Goal: Task Accomplishment & Management: Complete application form

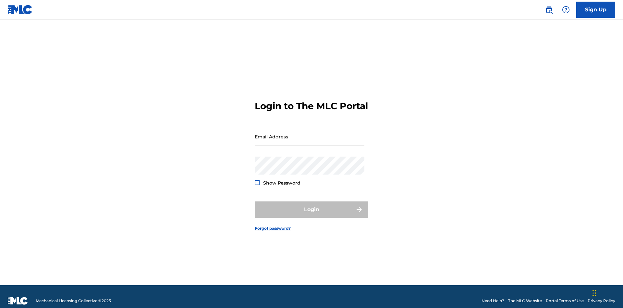
scroll to position [8, 0]
click at [596, 9] on link "Sign Up" at bounding box center [595, 10] width 39 height 16
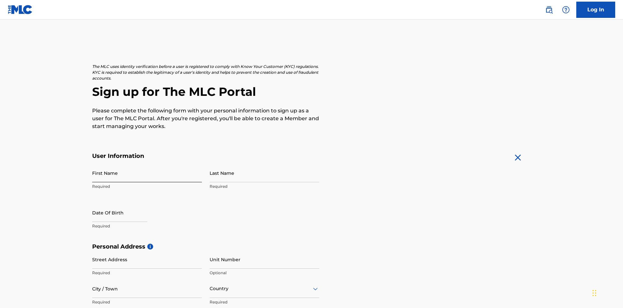
click at [147, 163] on input "First Name" at bounding box center [147, 172] width 110 height 18
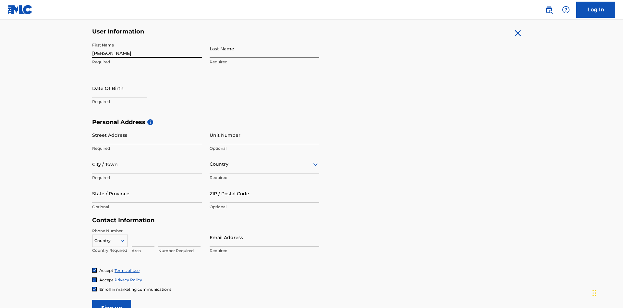
type input "[PERSON_NAME]"
click at [264, 48] on input "Last Name" at bounding box center [265, 48] width 110 height 18
type input "Ribble"
click at [125, 79] on input "text" at bounding box center [119, 88] width 55 height 18
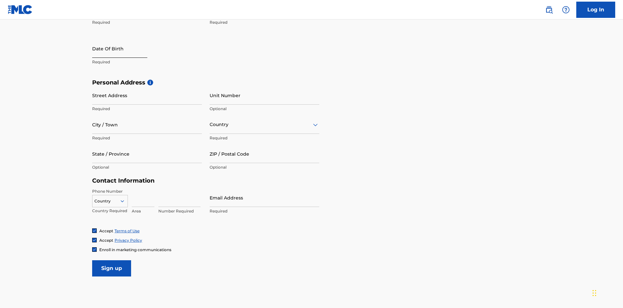
select select "8"
select select "2025"
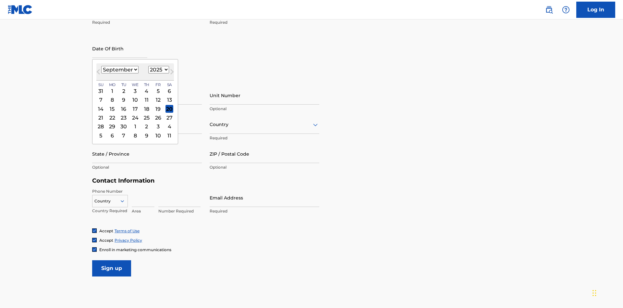
click at [119, 69] on select "January February March April May June July August September October November De…" at bounding box center [119, 69] width 37 height 7
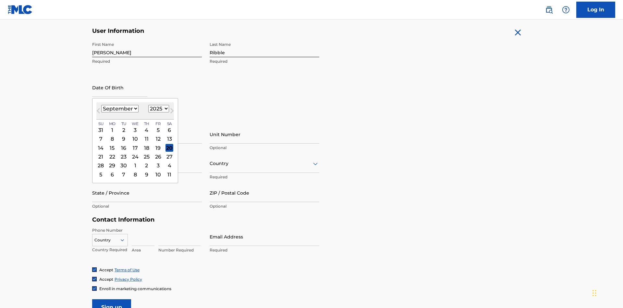
select select "0"
click at [158, 108] on select "1900 1901 1902 1903 1904 1905 1906 1907 1908 1909 1910 1911 1912 1913 1914 1915…" at bounding box center [158, 108] width 21 height 7
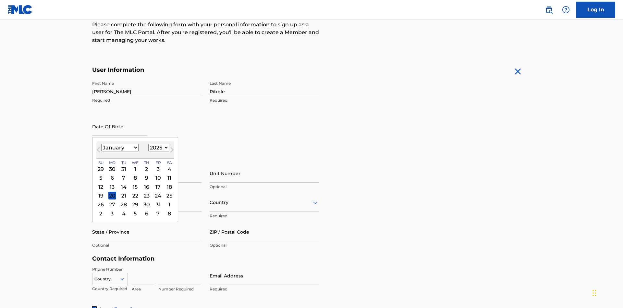
select select "1985"
click at [158, 147] on select "1900 1901 1902 1903 1904 1905 1906 1907 1908 1909 1910 1911 1912 1913 1914 1915…" at bounding box center [158, 147] width 21 height 7
click at [123, 174] on div "8" at bounding box center [124, 178] width 8 height 8
type input "January 8 1985"
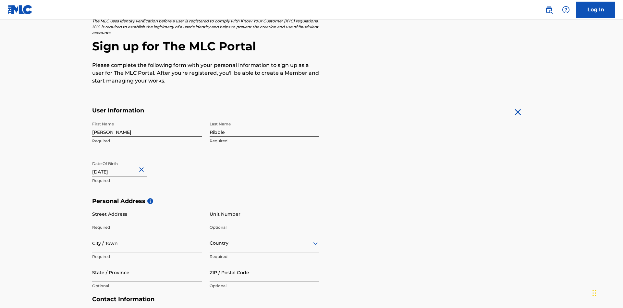
scroll to position [200, 0]
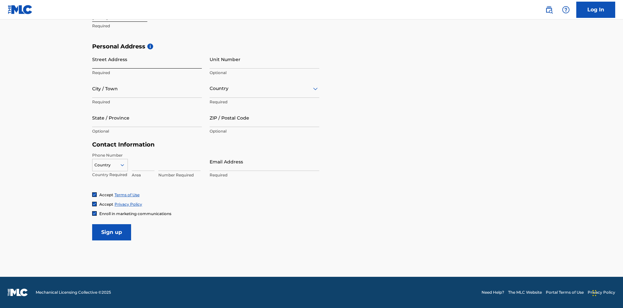
click at [147, 59] on input "Street Address" at bounding box center [147, 59] width 110 height 18
type input "9909 Elks Run Rd"
click at [147, 88] on input "City / Town" at bounding box center [147, 88] width 110 height 18
type input "Roseville"
click at [210, 88] on input "text" at bounding box center [210, 88] width 1 height 7
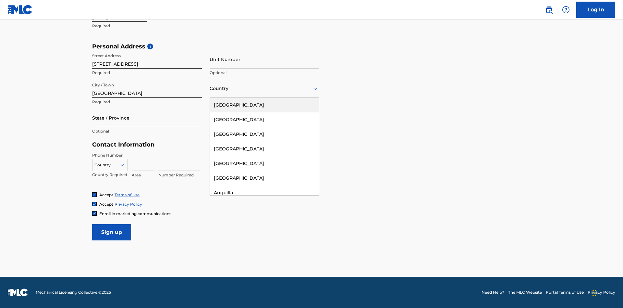
click at [264, 105] on div "United States" at bounding box center [264, 105] width 109 height 15
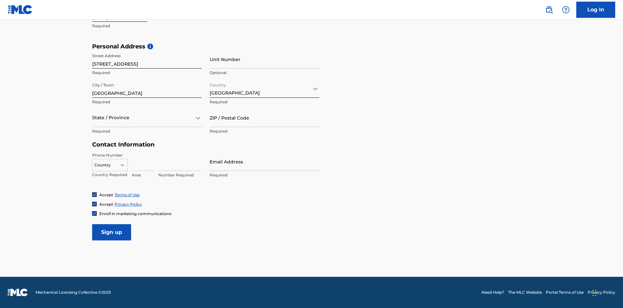
click at [147, 117] on div at bounding box center [147, 118] width 110 height 8
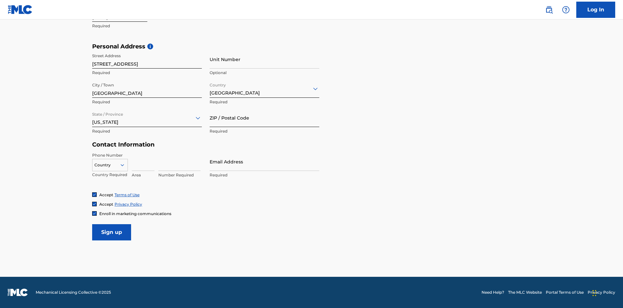
click at [264, 117] on input "ZIP / Postal Code" at bounding box center [265, 117] width 110 height 18
type input "43777"
click at [125, 164] on icon at bounding box center [122, 165] width 6 height 6
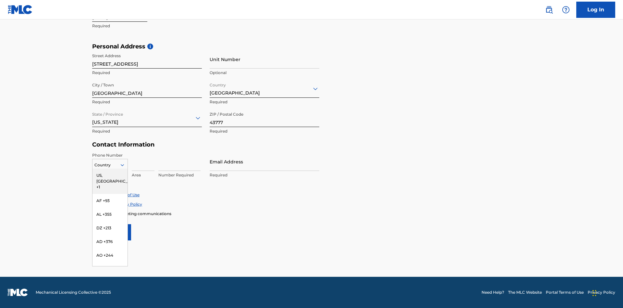
click at [110, 175] on div "US, CA +1" at bounding box center [109, 180] width 35 height 25
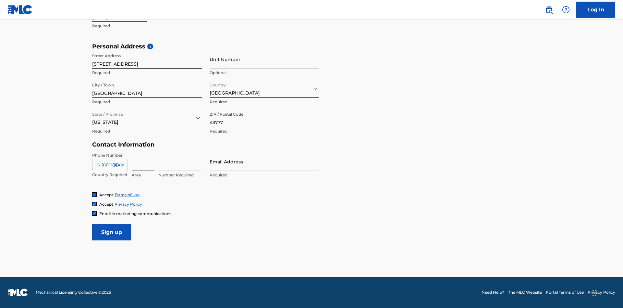
click at [143, 161] on input at bounding box center [143, 161] width 23 height 18
type input "740"
click at [179, 161] on input at bounding box center [179, 161] width 42 height 18
type input "8086351"
click at [264, 161] on input "Email Address" at bounding box center [265, 161] width 110 height 18
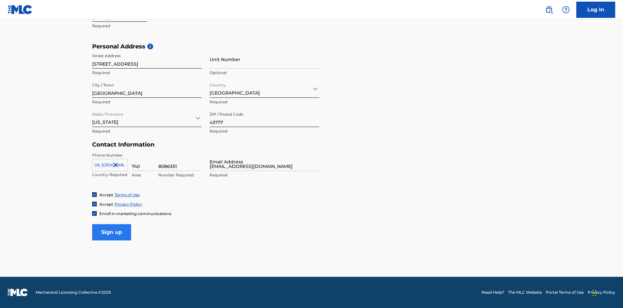
type input "[EMAIL_ADDRESS][DOMAIN_NAME]"
click at [112, 232] on input "Sign up" at bounding box center [111, 232] width 39 height 16
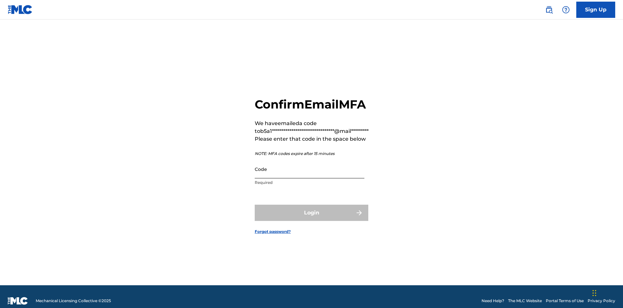
click at [309, 160] on input "Code" at bounding box center [310, 169] width 110 height 18
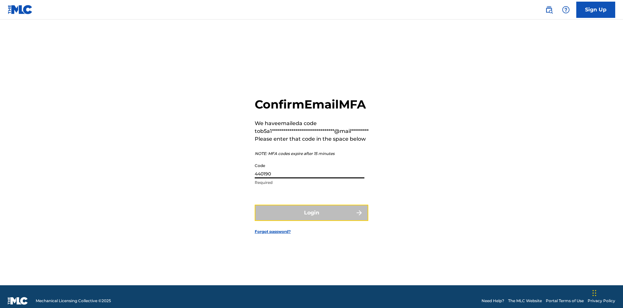
click at [311, 204] on button "Login" at bounding box center [312, 212] width 114 height 16
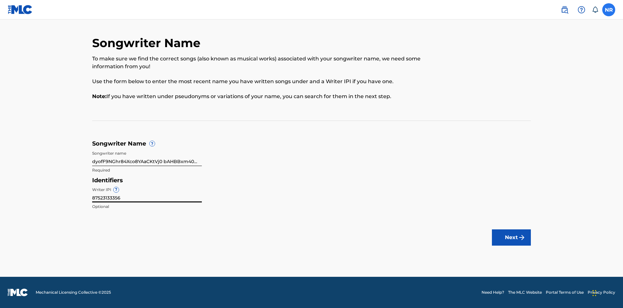
click at [511, 237] on button "Next" at bounding box center [511, 237] width 39 height 16
click at [609, 9] on label at bounding box center [608, 9] width 13 height 13
click at [609, 10] on input "NR [PERSON_NAME] [EMAIL_ADDRESS][DOMAIN_NAME] Notification Preferences Profile …" at bounding box center [609, 10] width 0 height 0
